Goal: Transaction & Acquisition: Purchase product/service

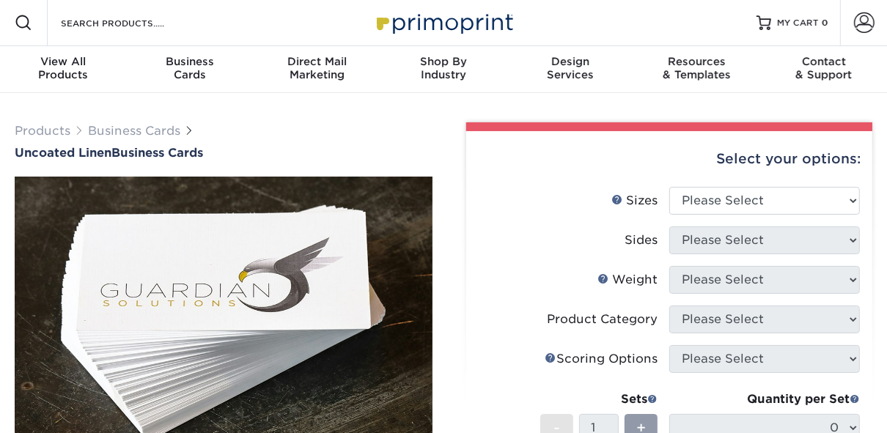
scroll to position [26, 0]
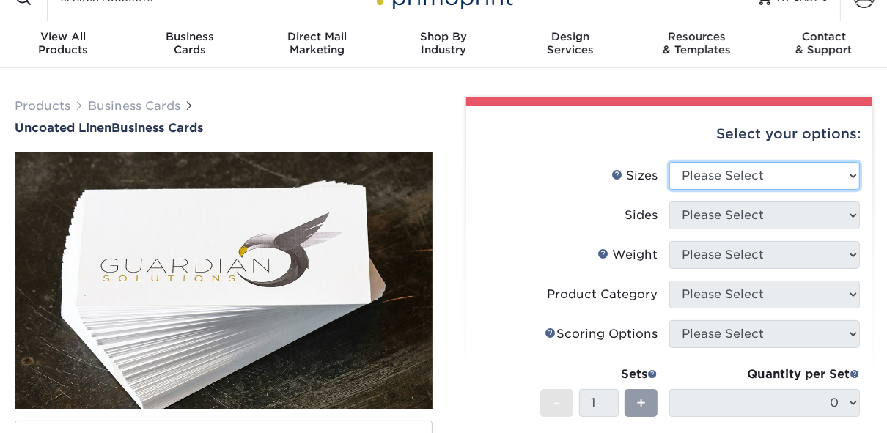
click at [825, 183] on select "Please Select 2" x 3.5" - Standard 2" x 7" - Foldover Card 2.125" x 3.375" - Eu…" at bounding box center [764, 176] width 191 height 28
select select "2.00x3.50"
click at [669, 162] on select "Please Select 2" x 3.5" - Standard 2" x 7" - Foldover Card 2.125" x 3.375" - Eu…" at bounding box center [764, 176] width 191 height 28
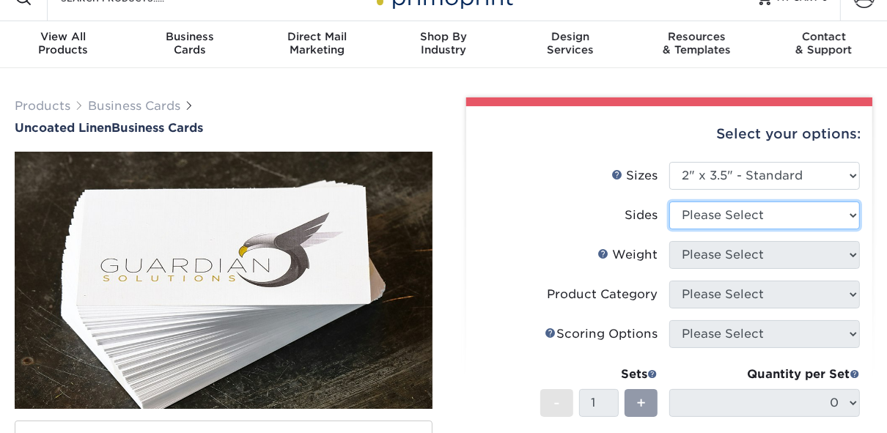
click at [801, 214] on select "Please Select Print Both Sides Print Front Only" at bounding box center [764, 216] width 191 height 28
select select "13abbda7-1d64-4f25-8bb2-c179b224825d"
click at [669, 202] on select "Please Select Print Both Sides Print Front Only" at bounding box center [764, 216] width 191 height 28
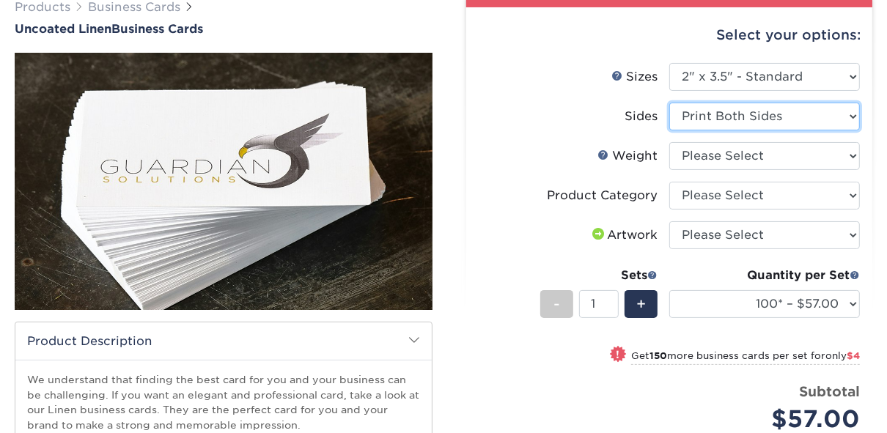
scroll to position [127, 0]
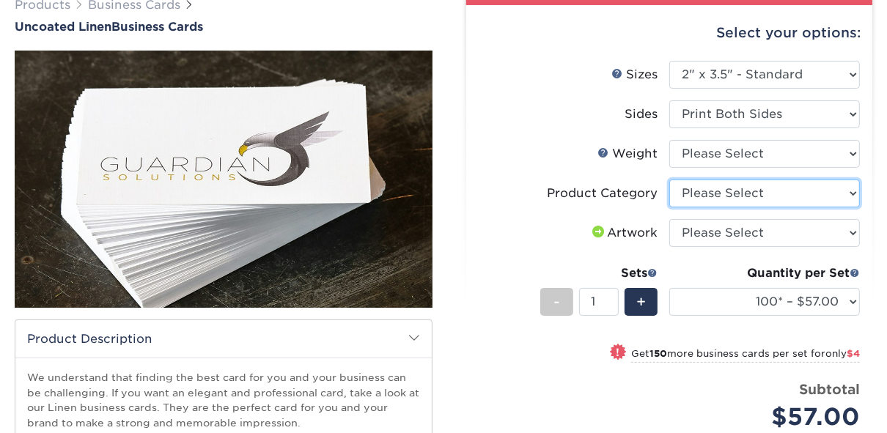
click at [792, 199] on select "Please Select Business Cards" at bounding box center [764, 194] width 191 height 28
click at [797, 192] on select "Please Select Business Cards" at bounding box center [764, 194] width 191 height 28
select select "3b5148f1-0588-4f88-a218-97bcfdce65c1"
click at [669, 180] on select "Please Select Business Cards" at bounding box center [764, 194] width 191 height 28
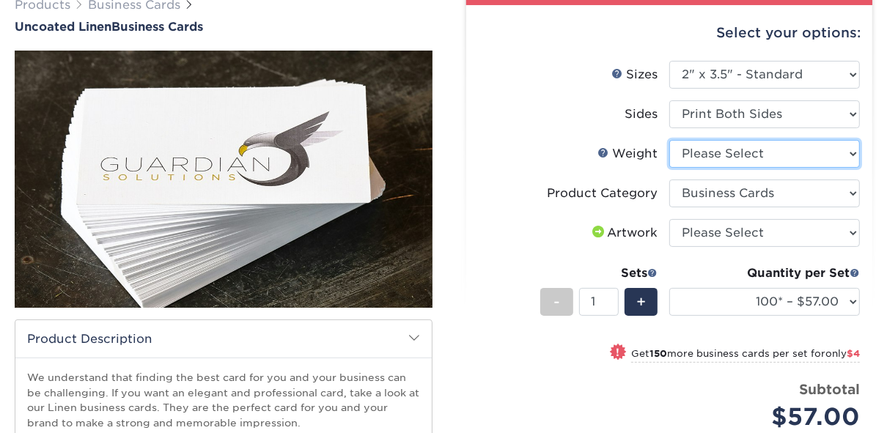
click at [788, 165] on select "Please Select 100LB" at bounding box center [764, 154] width 191 height 28
select select "100LB"
click at [669, 140] on select "Please Select 100LB" at bounding box center [764, 154] width 191 height 28
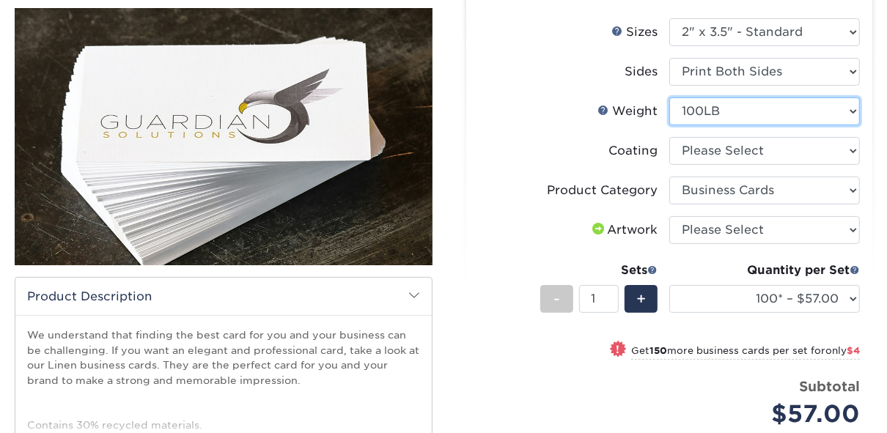
scroll to position [0, 0]
